Goal: Task Accomplishment & Management: Manage account settings

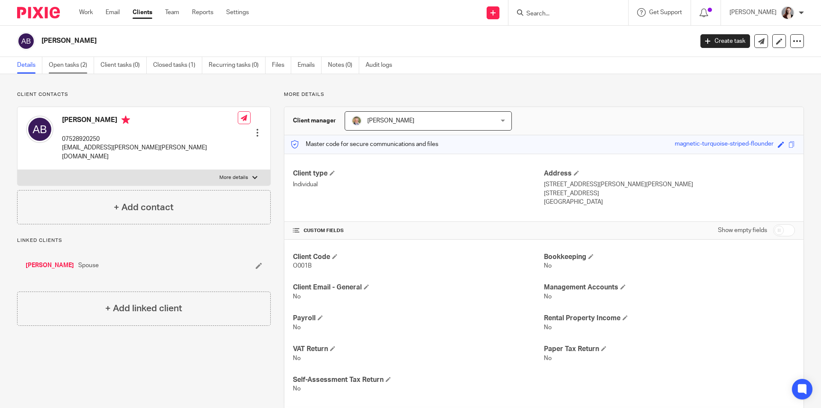
click at [70, 67] on link "Open tasks (2)" at bounding box center [71, 65] width 45 height 17
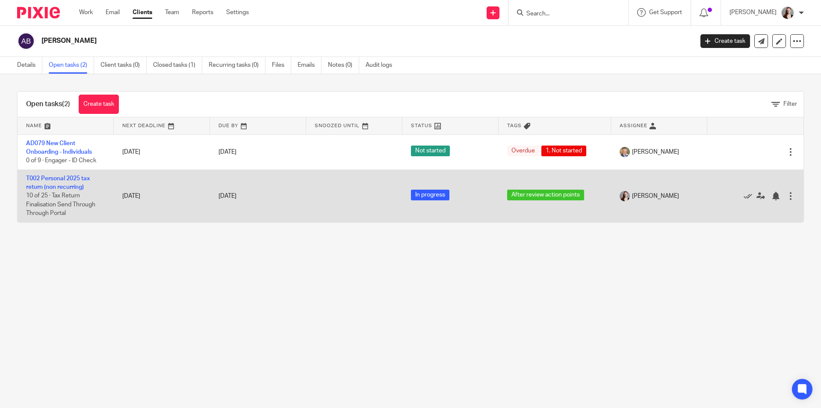
click at [56, 183] on td "T002 Personal 2025 tax return (non recurring) 10 of 25 · Tax Return Finalisatio…" at bounding box center [66, 195] width 96 height 53
click at [61, 186] on link "T002 Personal 2025 tax return (non recurring)" at bounding box center [58, 182] width 64 height 15
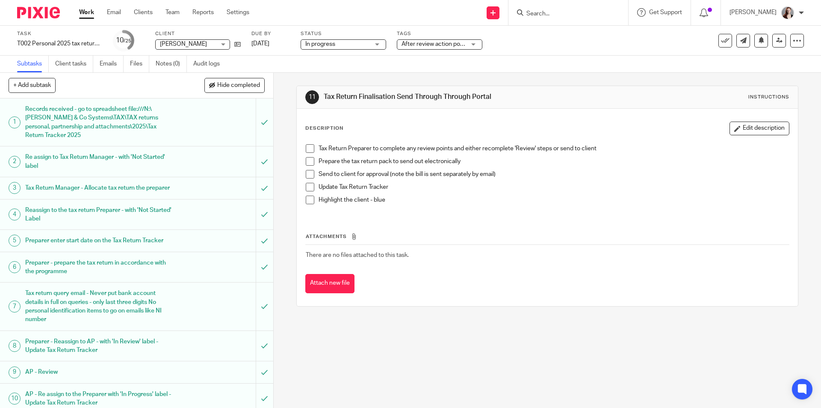
click at [443, 44] on span "After review action points" at bounding box center [436, 44] width 68 height 6
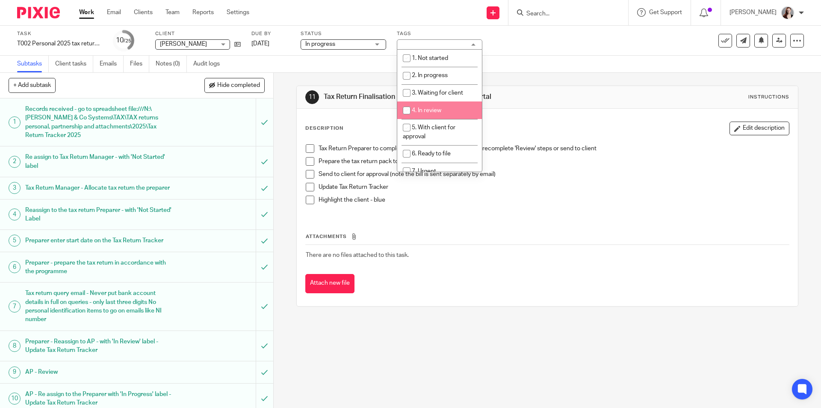
click at [439, 105] on li "4. In review" at bounding box center [439, 110] width 85 height 18
checkbox input "true"
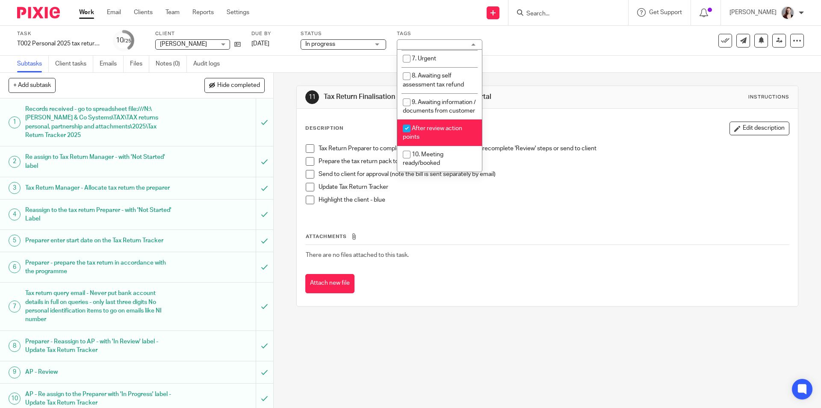
click at [448, 134] on li "After review action points" at bounding box center [439, 132] width 85 height 26
checkbox input "false"
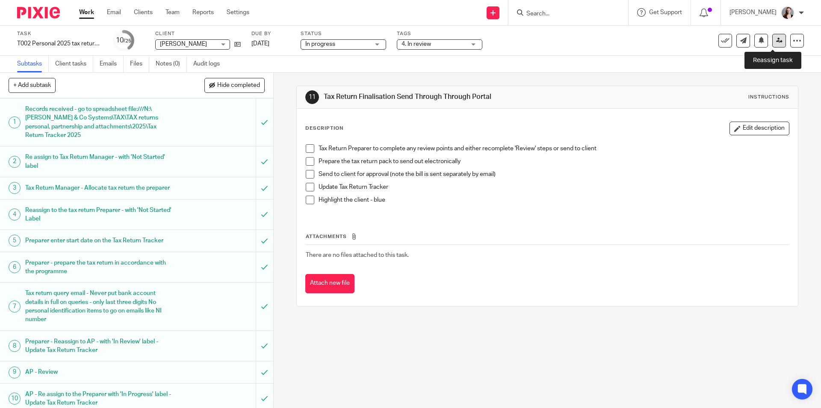
click at [776, 41] on link at bounding box center [779, 41] width 14 height 14
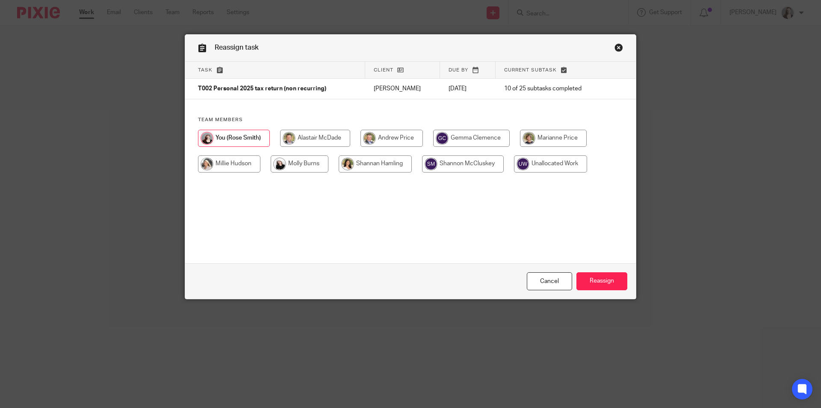
click at [390, 131] on input "radio" at bounding box center [392, 138] width 62 height 17
radio input "true"
click at [582, 280] on input "Reassign" at bounding box center [601, 281] width 51 height 18
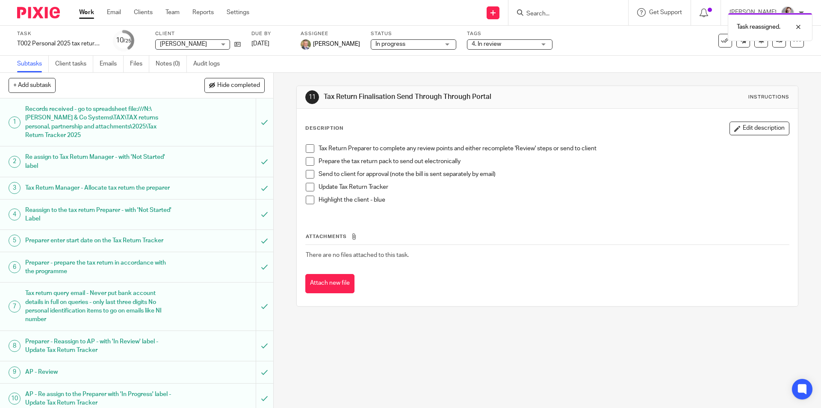
click at [563, 12] on div "Task reassigned." at bounding box center [612, 25] width 402 height 33
click at [570, 15] on div "Task reassigned." at bounding box center [612, 25] width 402 height 33
click at [798, 27] on div at bounding box center [791, 27] width 23 height 10
click at [586, 15] on input "Search" at bounding box center [564, 14] width 77 height 8
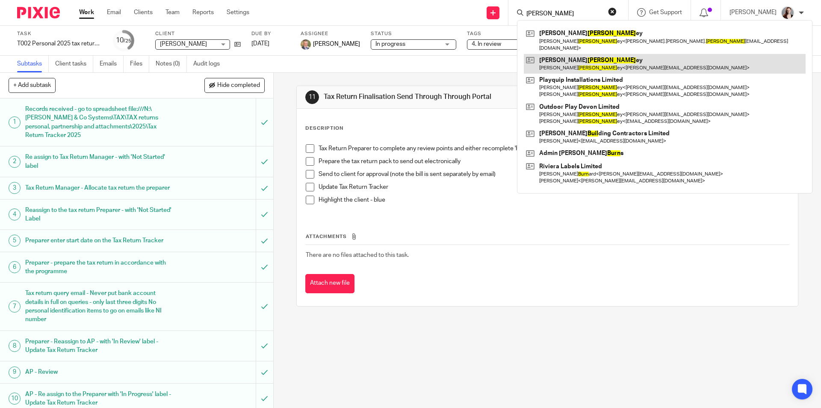
type input "burl"
click at [615, 56] on link at bounding box center [665, 64] width 282 height 20
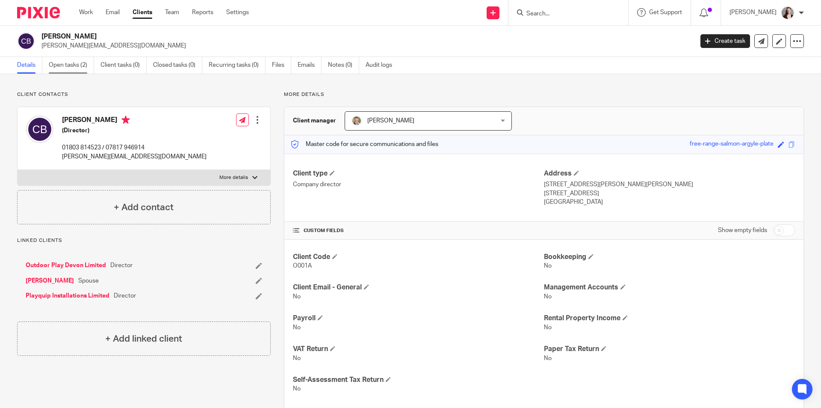
click at [69, 69] on link "Open tasks (2)" at bounding box center [71, 65] width 45 height 17
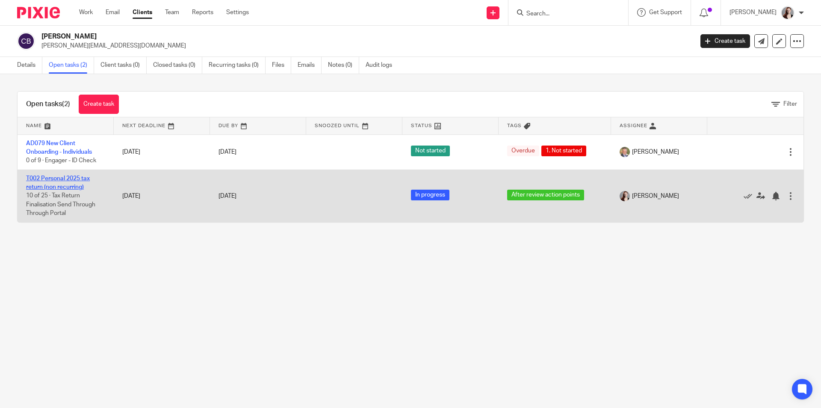
click at [71, 179] on link "T002 Personal 2025 tax return (non recurring)" at bounding box center [58, 182] width 64 height 15
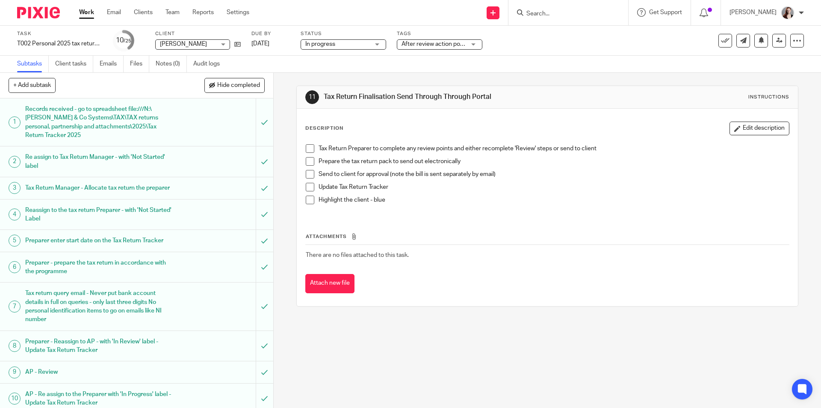
click at [426, 40] on span "After review action points" at bounding box center [434, 44] width 64 height 9
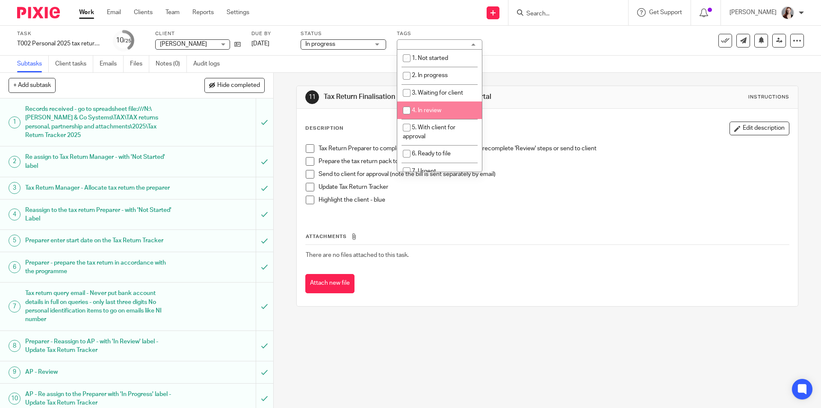
click at [432, 103] on li "4. In review" at bounding box center [439, 110] width 85 height 18
checkbox input "true"
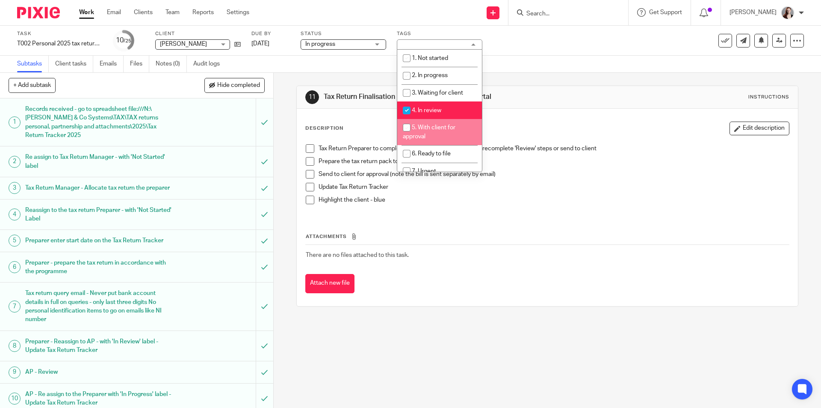
scroll to position [121, 0]
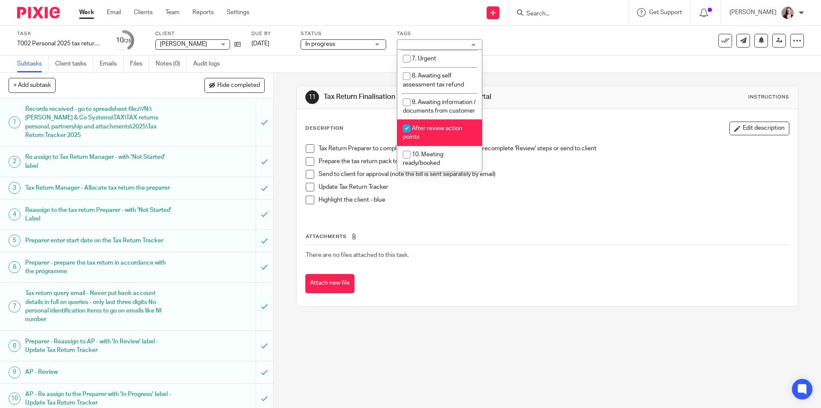
click at [444, 130] on span "After review action points" at bounding box center [432, 132] width 59 height 15
checkbox input "false"
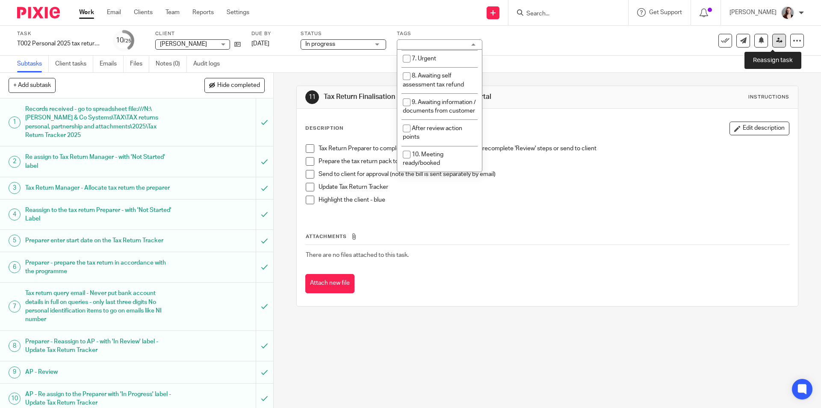
click at [773, 37] on link at bounding box center [779, 41] width 14 height 14
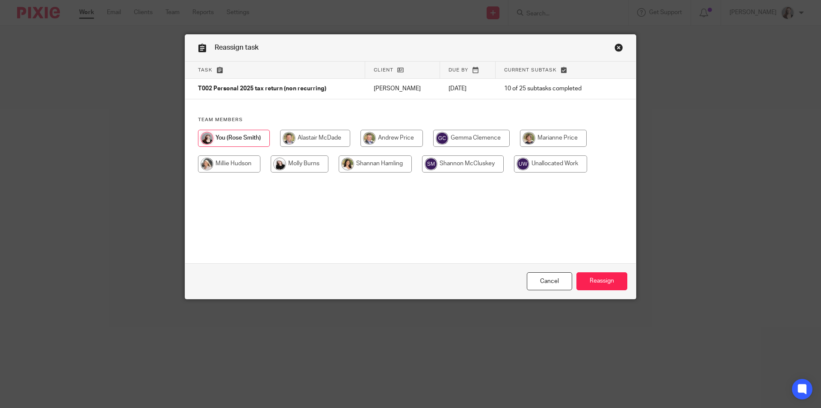
click at [370, 139] on input "radio" at bounding box center [392, 138] width 62 height 17
radio input "true"
click at [593, 276] on input "Reassign" at bounding box center [601, 281] width 51 height 18
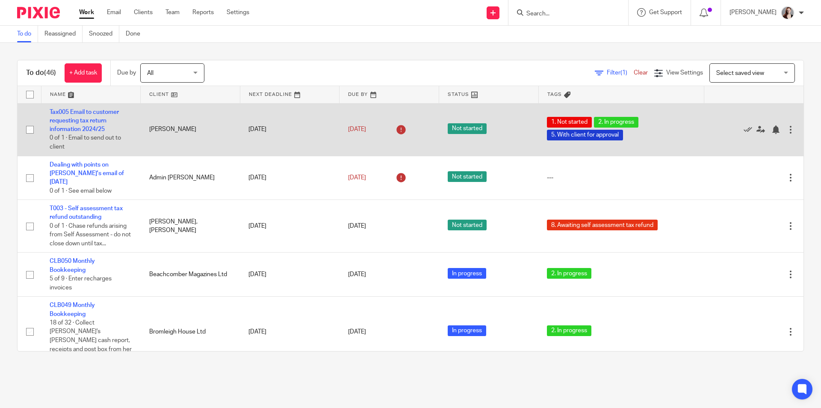
click at [786, 130] on div at bounding box center [790, 129] width 9 height 9
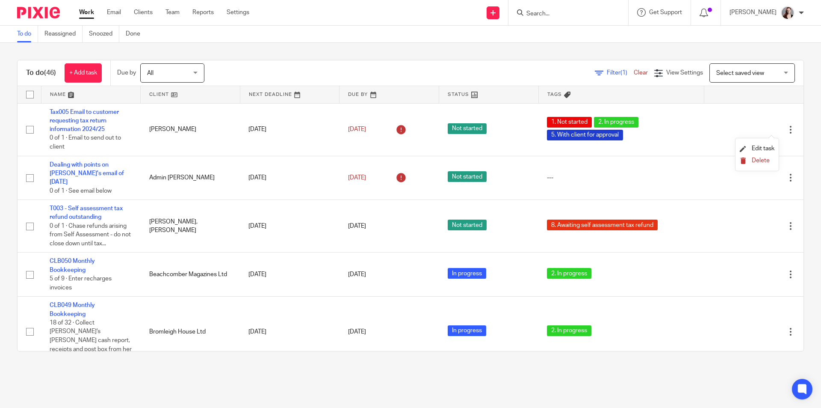
click at [749, 162] on button "Delete" at bounding box center [757, 160] width 35 height 7
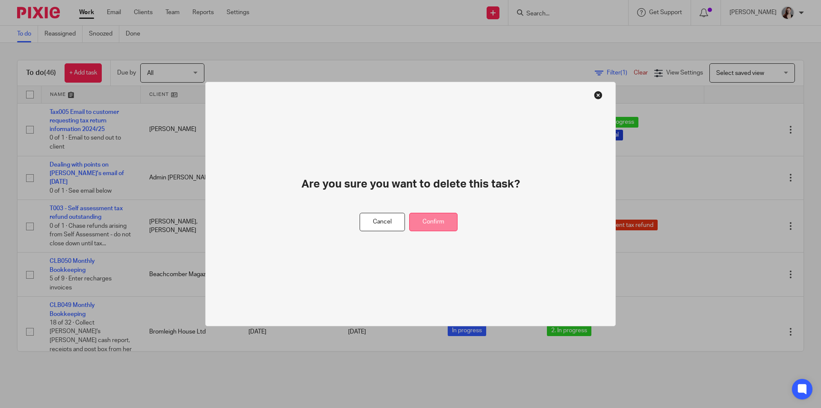
click at [423, 220] on button "Confirm" at bounding box center [433, 222] width 48 height 18
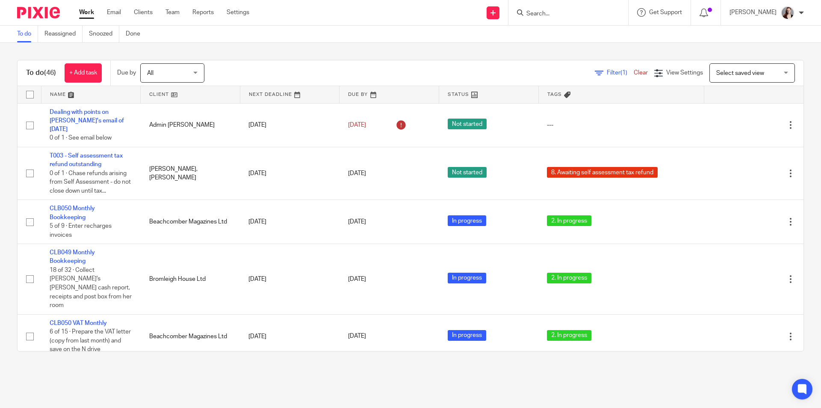
click at [603, 16] on input "Search" at bounding box center [564, 14] width 77 height 8
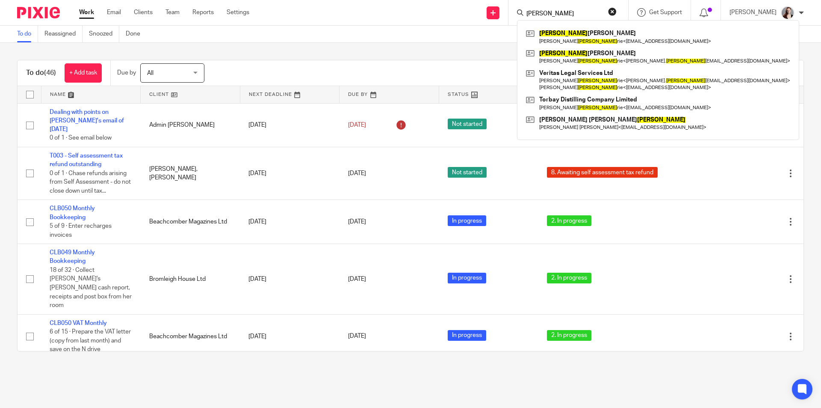
click at [575, 15] on input "guth" at bounding box center [564, 14] width 77 height 8
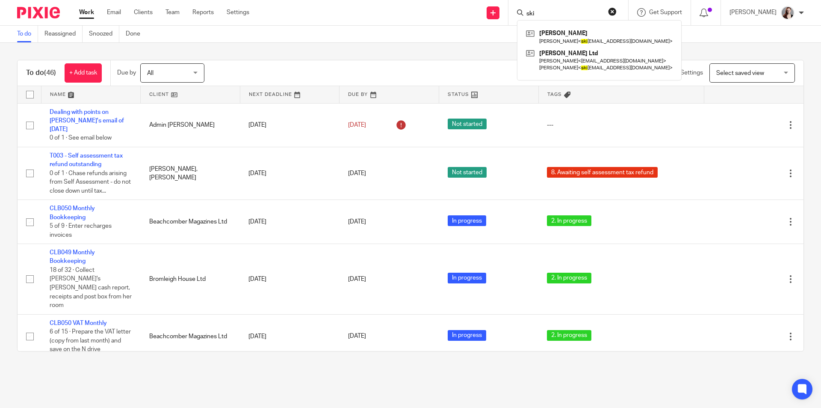
click at [555, 15] on input "ski" at bounding box center [564, 14] width 77 height 8
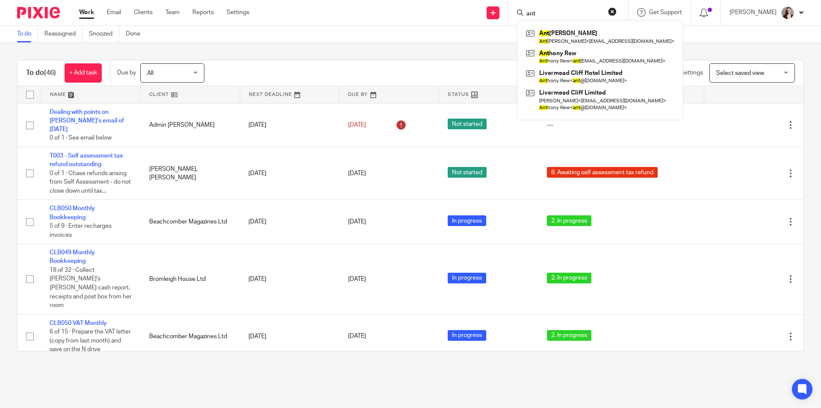
type input "ant"
